Goal: Information Seeking & Learning: Learn about a topic

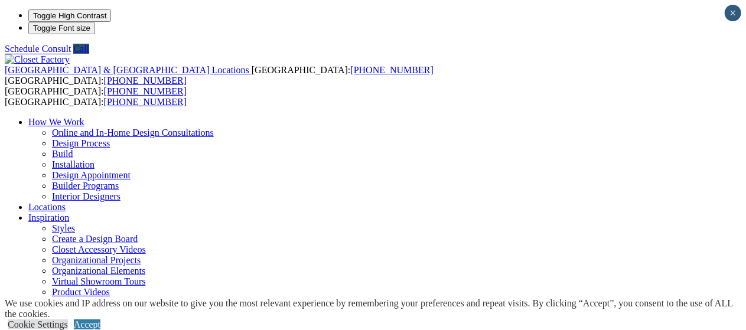
scroll to position [11, 0]
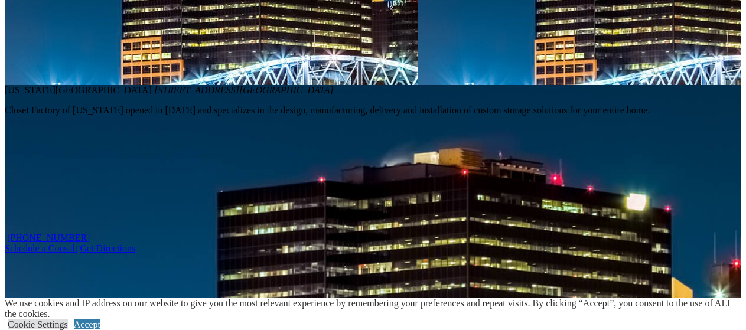
scroll to position [1417, 0]
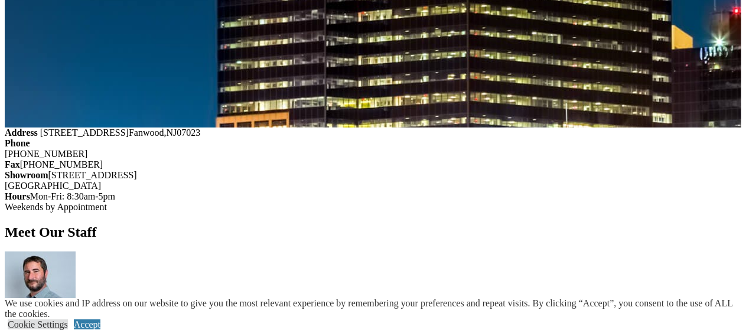
scroll to position [1428, 0]
